Goal: Task Accomplishment & Management: Manage account settings

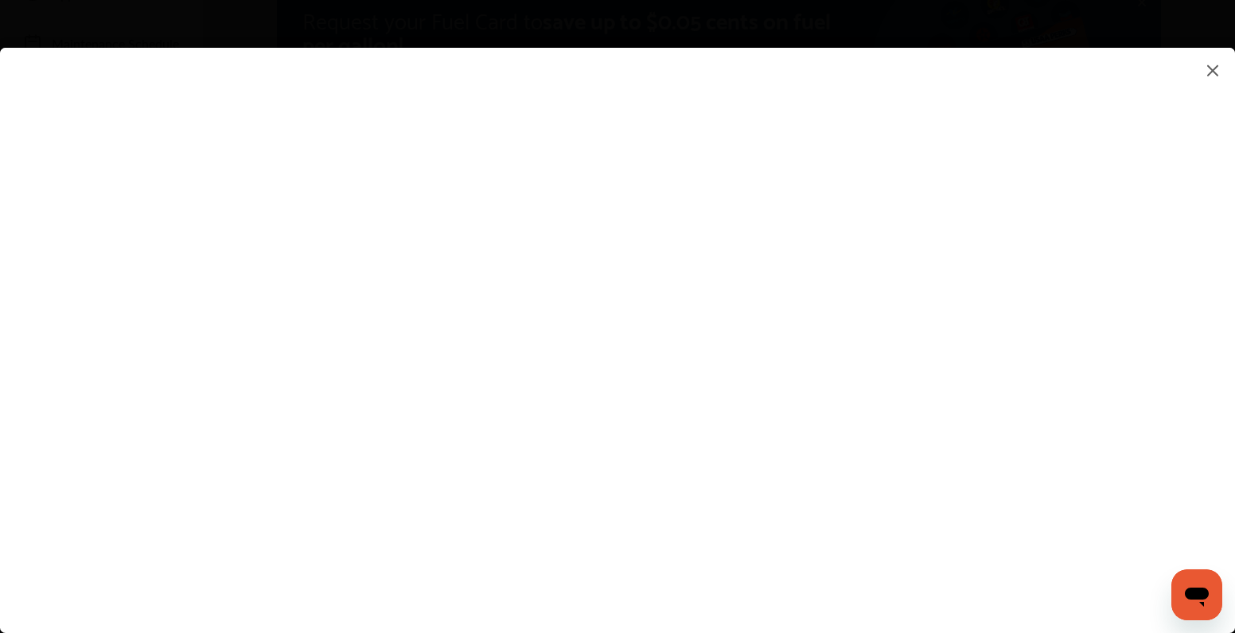
scroll to position [188, 0]
click at [831, 398] on flutter-view at bounding box center [617, 324] width 1235 height 553
click at [828, 384] on flutter-view at bounding box center [617, 324] width 1235 height 553
click at [824, 376] on flutter-view at bounding box center [617, 324] width 1235 height 553
click at [1043, 379] on flutter-view at bounding box center [617, 324] width 1235 height 553
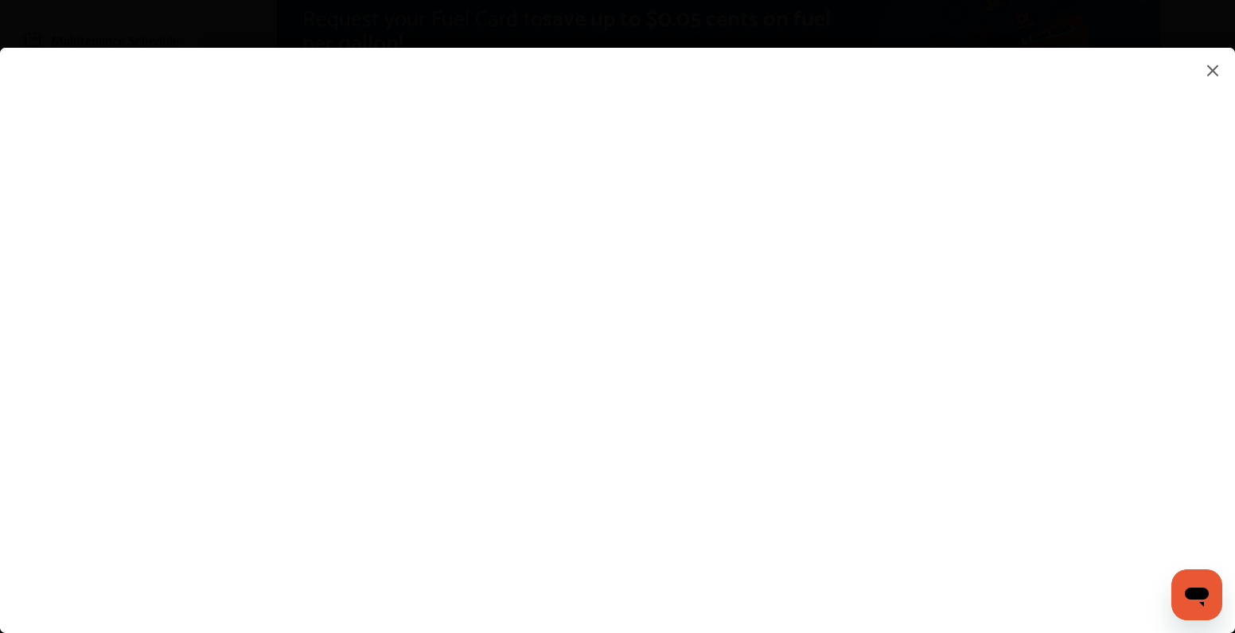
click at [851, 376] on flutter-view at bounding box center [617, 324] width 1235 height 553
click at [792, 364] on flutter-view at bounding box center [617, 324] width 1235 height 553
click at [820, 390] on flutter-view at bounding box center [617, 324] width 1235 height 553
click at [825, 380] on flutter-view at bounding box center [617, 324] width 1235 height 553
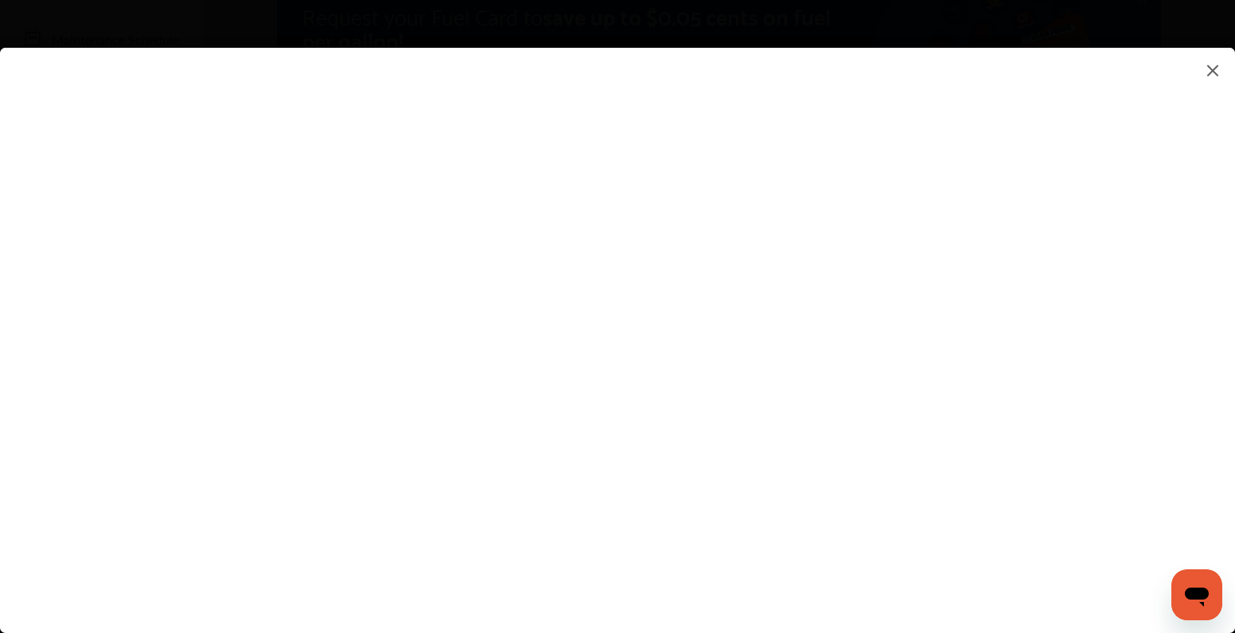
scroll to position [191, 0]
click at [824, 405] on flutter-view at bounding box center [617, 324] width 1235 height 553
click at [865, 462] on flutter-view at bounding box center [617, 324] width 1235 height 553
click at [1068, 462] on flutter-view at bounding box center [617, 324] width 1235 height 553
click at [1052, 460] on flutter-view at bounding box center [617, 324] width 1235 height 553
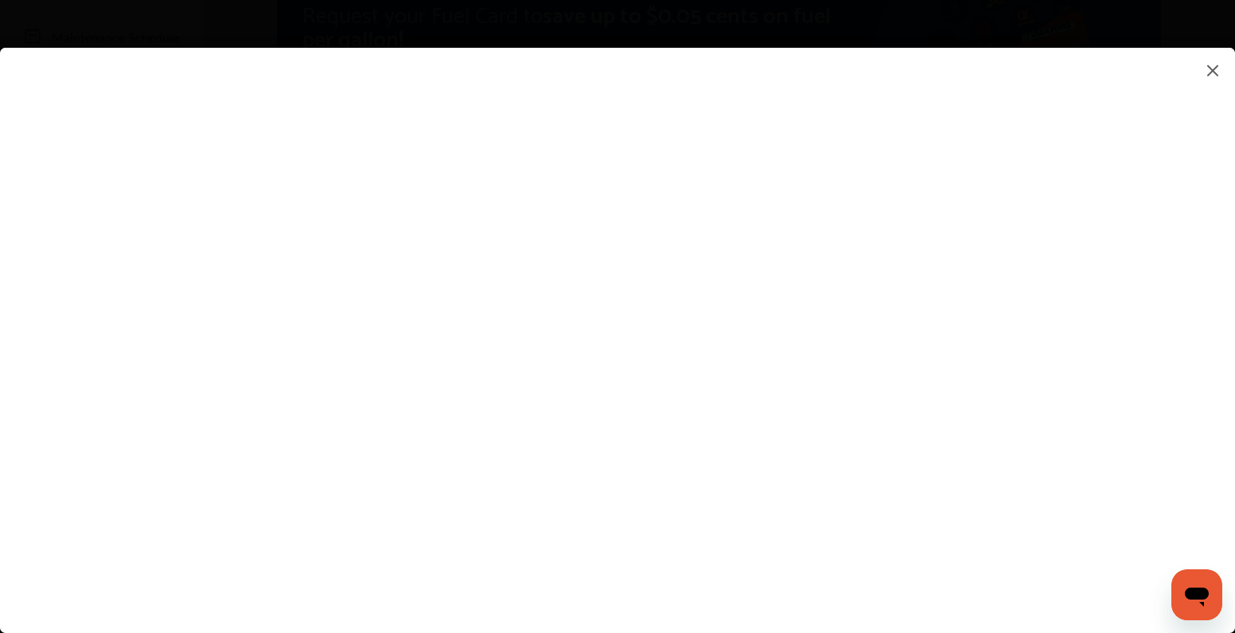
click at [824, 290] on flutter-view at bounding box center [617, 324] width 1235 height 553
click at [825, 284] on flutter-view at bounding box center [617, 324] width 1235 height 553
click at [863, 407] on flutter-view at bounding box center [617, 324] width 1235 height 553
type textarea "*****"
click at [805, 460] on flutter-view "*****" at bounding box center [617, 324] width 1235 height 553
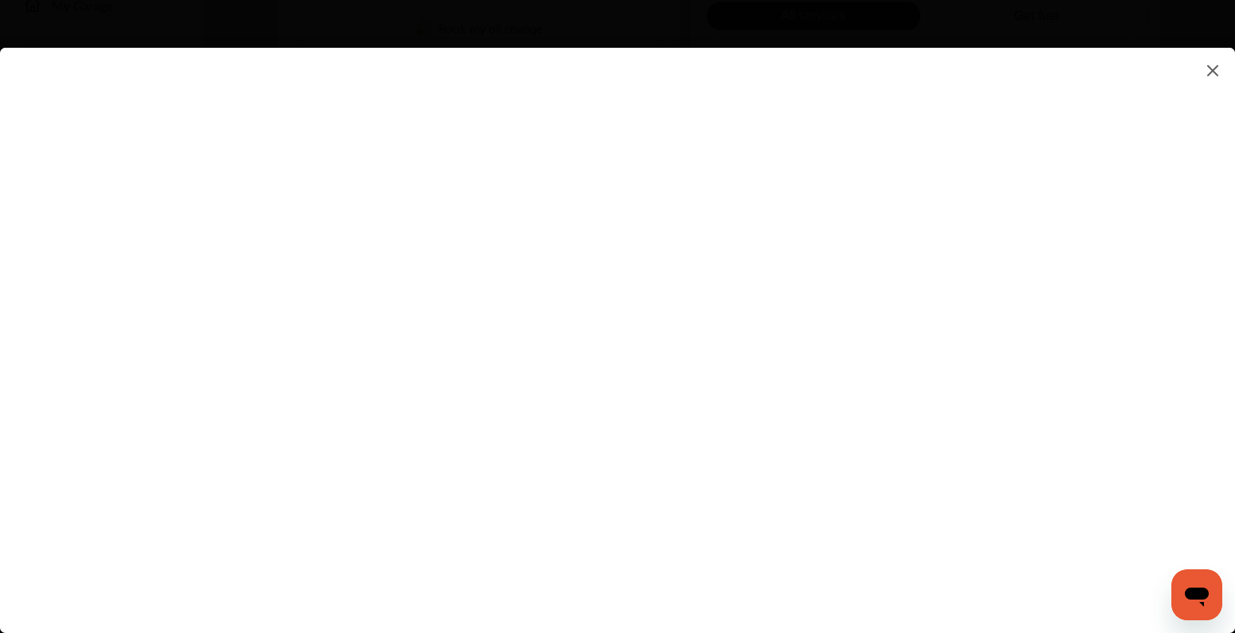
scroll to position [669, 0]
click at [895, 373] on flutter-view at bounding box center [617, 324] width 1235 height 553
click at [1062, 361] on flutter-view at bounding box center [617, 324] width 1235 height 553
click at [854, 216] on flutter-view at bounding box center [617, 324] width 1235 height 553
click at [680, 400] on flutter-view at bounding box center [617, 324] width 1235 height 553
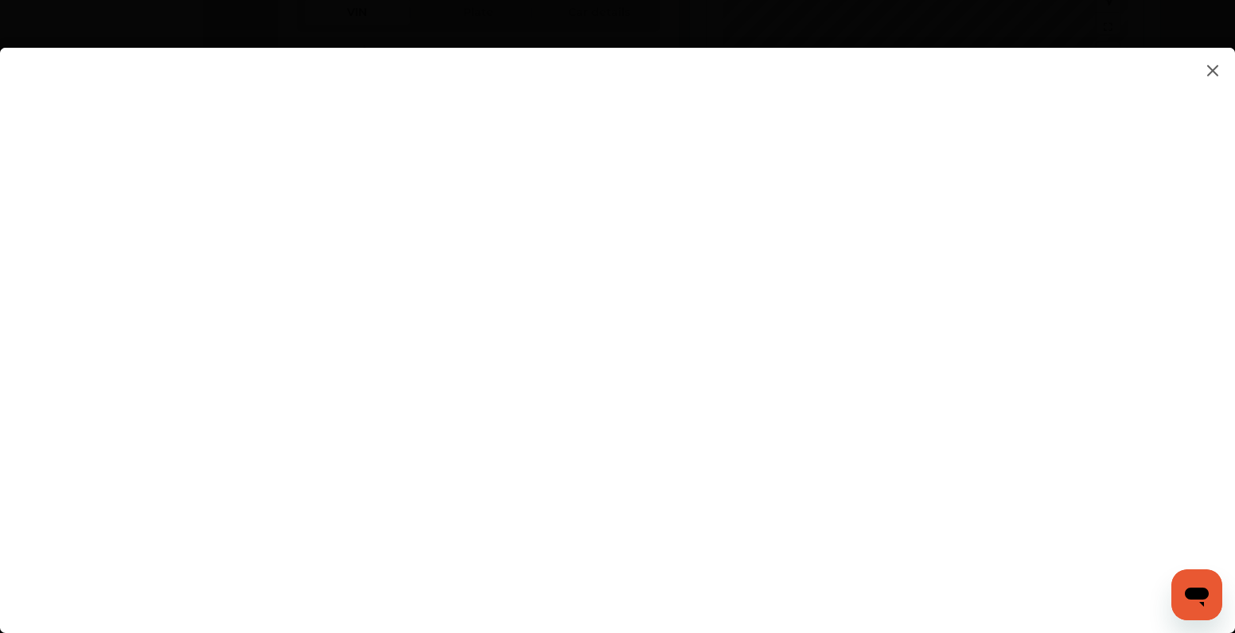
scroll to position [172, 0]
click at [1215, 76] on img at bounding box center [1212, 70] width 19 height 20
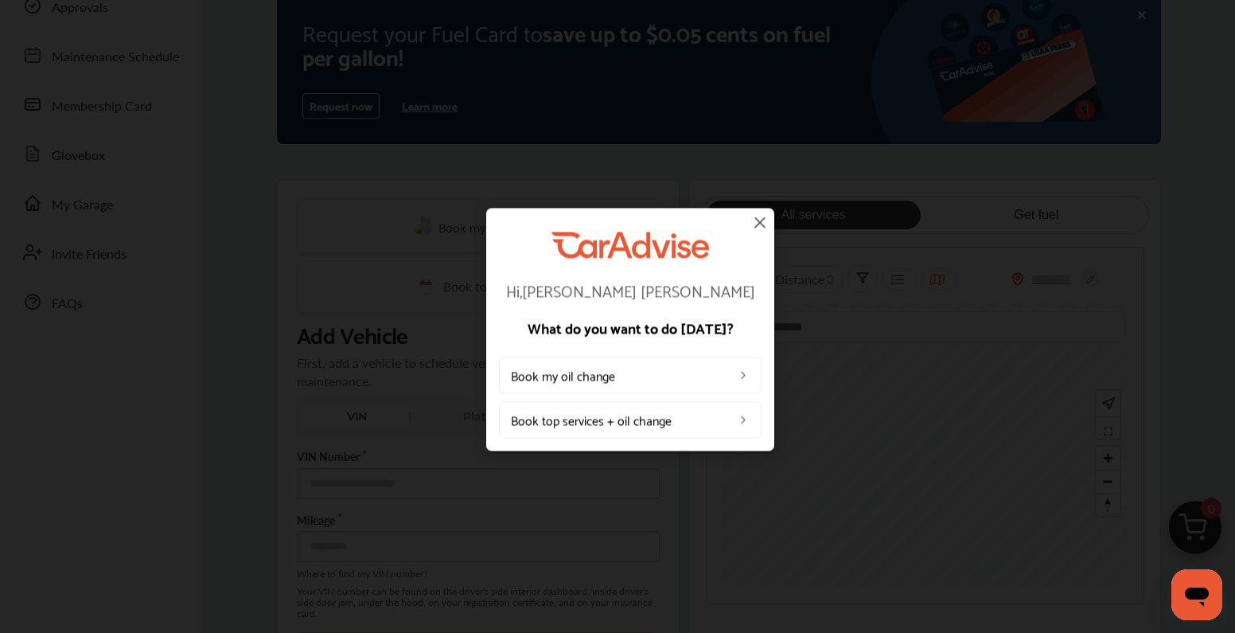
click at [760, 220] on img at bounding box center [759, 221] width 19 height 19
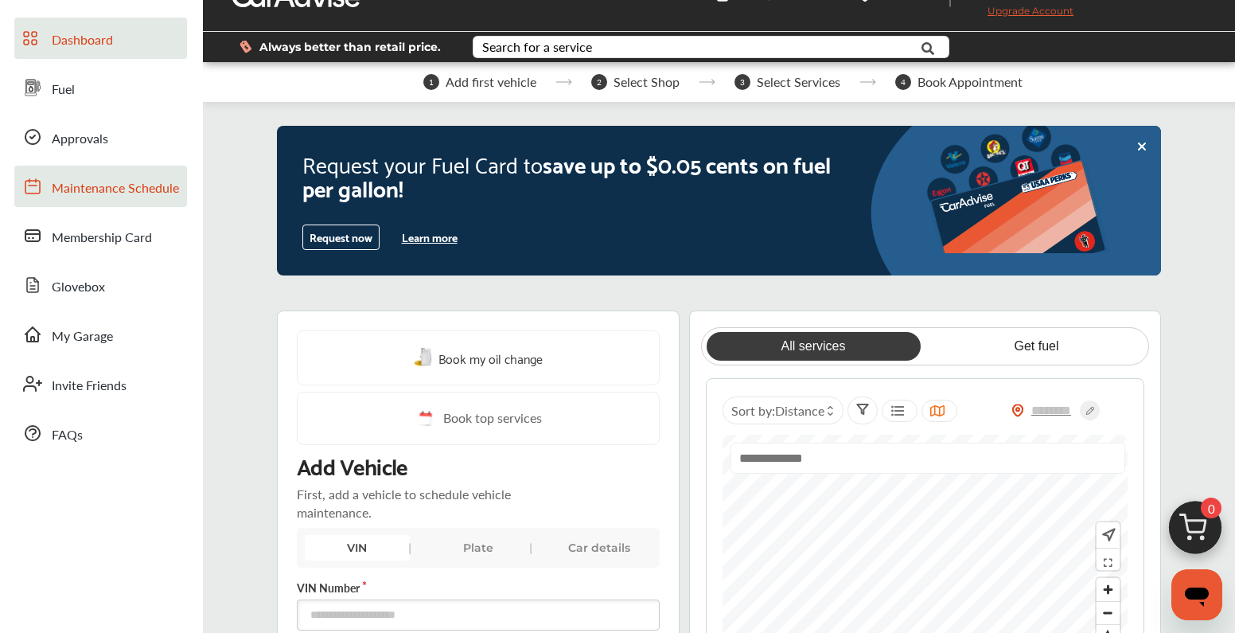
scroll to position [0, 0]
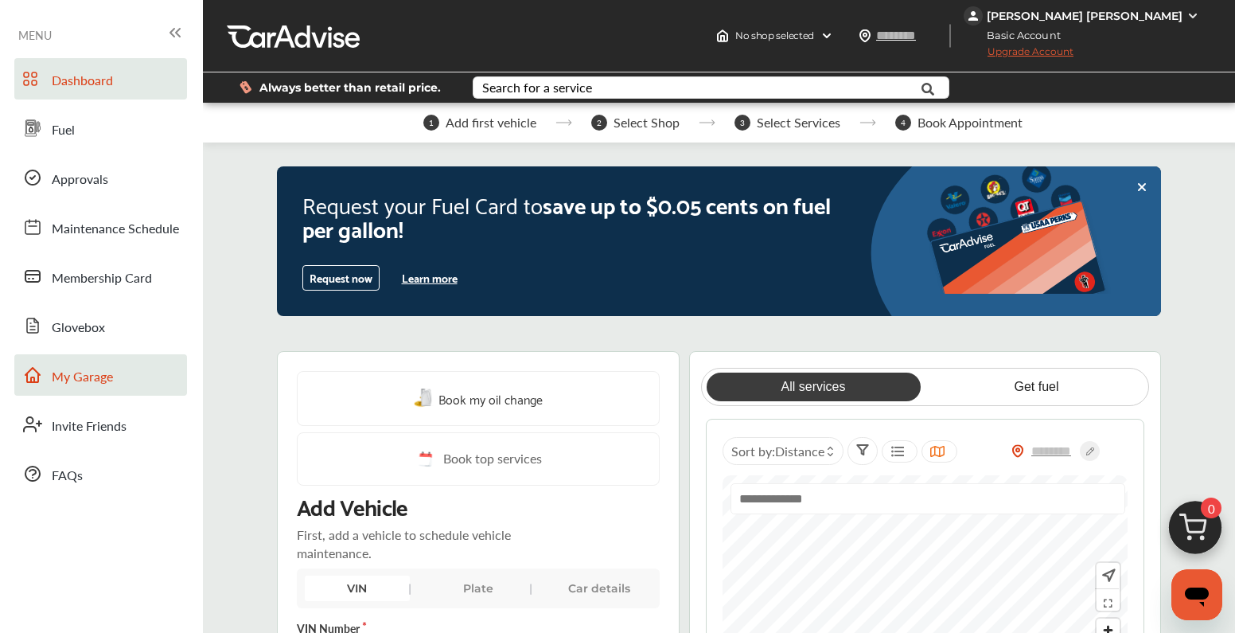
click at [90, 372] on span "My Garage" at bounding box center [82, 377] width 61 height 21
